Goal: Browse casually

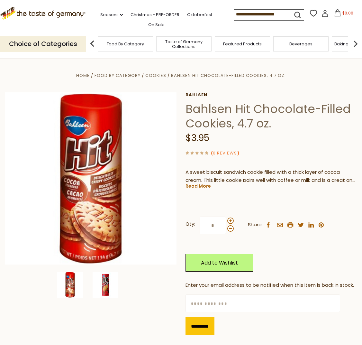
click at [105, 287] on img at bounding box center [106, 285] width 26 height 26
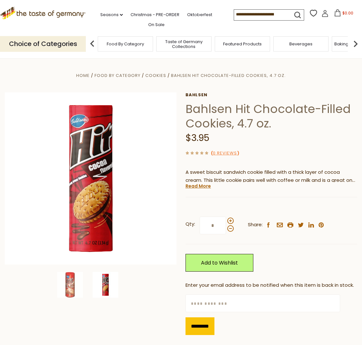
click at [36, 15] on icon ".st0{fill:#EDD300;} .st1{fill:#D33E21;}" at bounding box center [43, 13] width 86 height 13
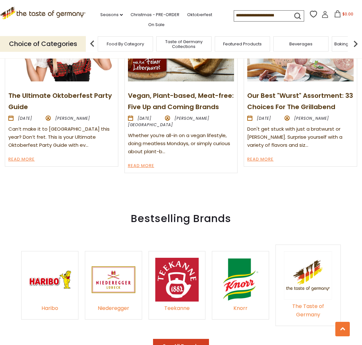
scroll to position [805, 0]
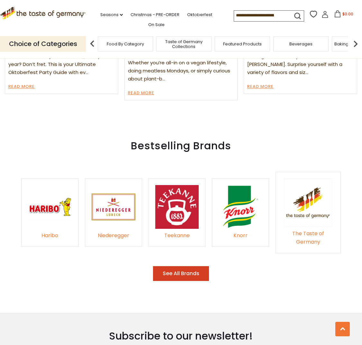
click at [306, 183] on img at bounding box center [308, 202] width 48 height 48
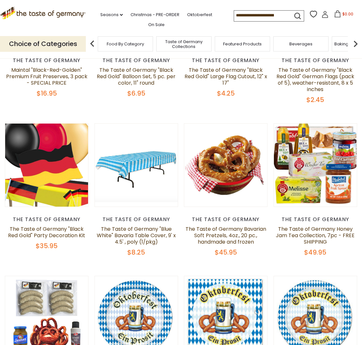
scroll to position [325, 0]
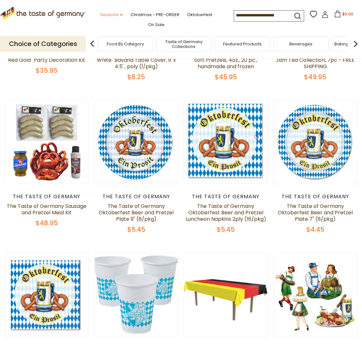
click at [115, 13] on link "Seasons dropdown_arrow" at bounding box center [111, 14] width 23 height 7
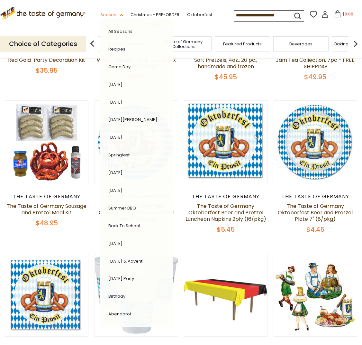
click at [115, 13] on link "Seasons dropdown_arrow" at bounding box center [111, 14] width 23 height 7
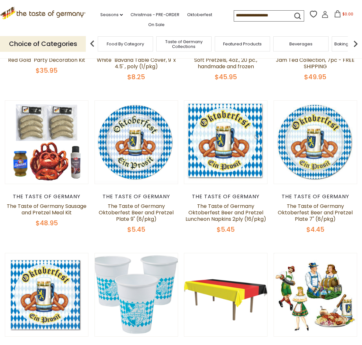
click at [45, 12] on icon ".st0{fill:#EDD300;} .st1{fill:#D33E21;}" at bounding box center [43, 13] width 86 height 13
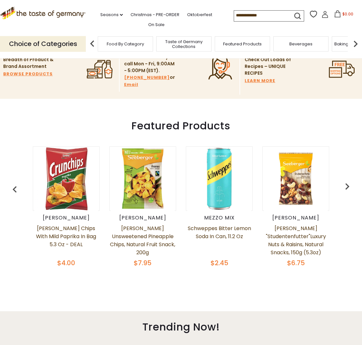
scroll to position [198, 0]
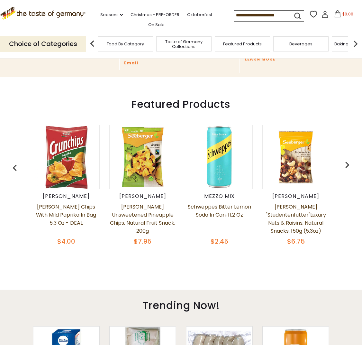
click at [62, 136] on img at bounding box center [66, 157] width 64 height 64
